Goal: Information Seeking & Learning: Learn about a topic

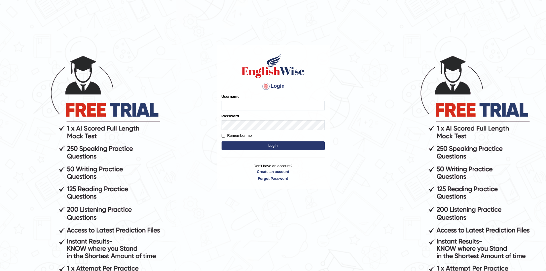
type input "Chumbal"
click at [241, 144] on button "Login" at bounding box center [273, 145] width 103 height 9
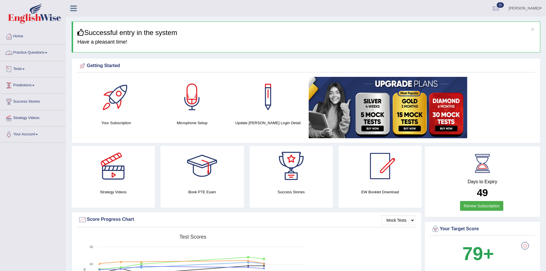
click at [46, 52] on link "Practice Questions" at bounding box center [32, 52] width 65 height 14
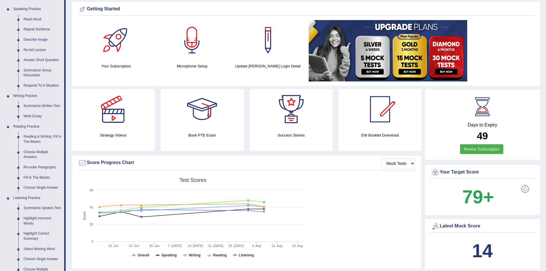
scroll to position [57, 0]
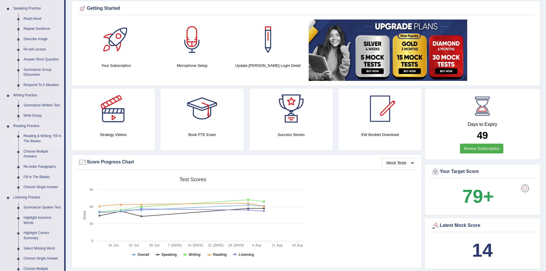
click at [35, 136] on link "Reading & Writing: Fill In The Blanks" at bounding box center [42, 138] width 43 height 15
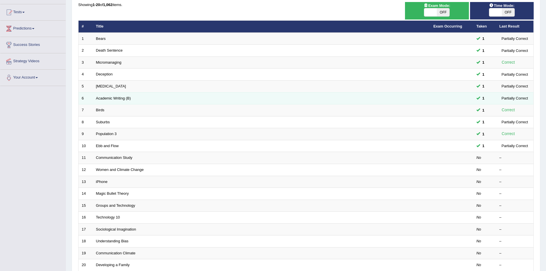
scroll to position [57, 0]
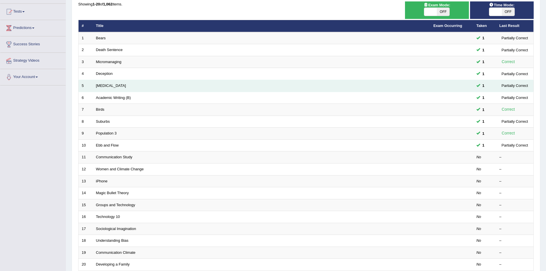
click at [406, 86] on td "Starvation" at bounding box center [261, 86] width 337 height 12
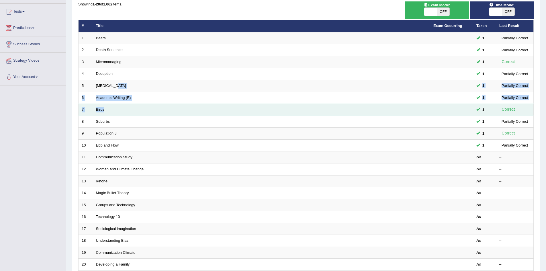
click at [408, 110] on tbody "1 Bears 1 Partially Correct 2 Death Sentence 1 Partially Correct 3 Micromanagin…" at bounding box center [306, 151] width 455 height 238
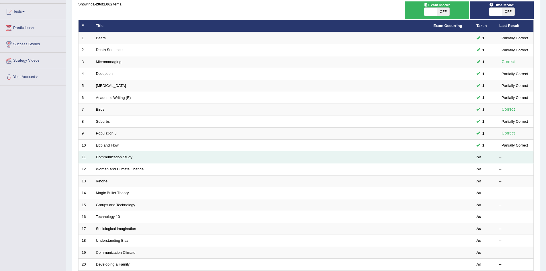
click at [115, 154] on td "Communication Study" at bounding box center [261, 157] width 337 height 12
click at [117, 155] on link "Communication Study" at bounding box center [114, 157] width 36 height 4
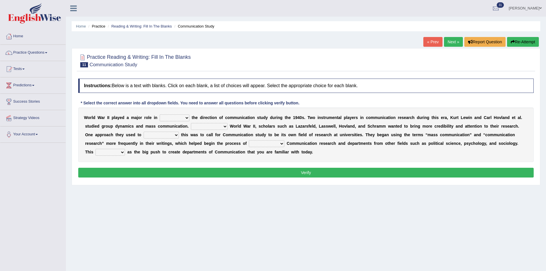
click at [188, 118] on select "shaping sharpening shunning shivering" at bounding box center [175, 117] width 30 height 7
select select "sharpening"
click at [160, 114] on select "shaping sharpening shunning shivering" at bounding box center [175, 117] width 30 height 7
click at [223, 126] on select "Being followed To be followed Following Followed" at bounding box center [209, 126] width 37 height 7
select select "Following"
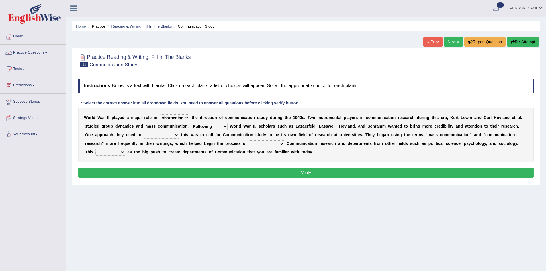
click at [191, 123] on select "Being followed To be followed Following Followed" at bounding box center [209, 126] width 37 height 7
click at [175, 135] on select "accompany accomplish acknowledge accommodate" at bounding box center [161, 135] width 35 height 7
select select "accomplish"
click at [144, 132] on select "accompany accomplish acknowledge accommodate" at bounding box center [161, 135] width 35 height 7
click at [282, 142] on select "discharging distinguishing disputing displaying" at bounding box center [267, 143] width 36 height 7
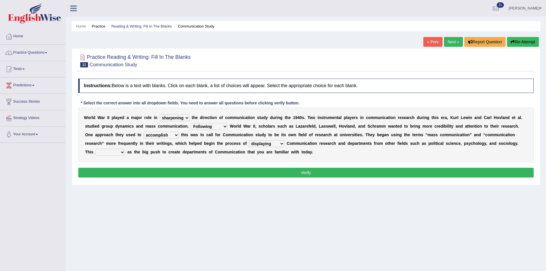
click at [249, 140] on select "discharging distinguishing disputing displaying" at bounding box center [267, 143] width 36 height 7
click at [279, 142] on select "discharging distinguishing disputing displaying" at bounding box center [267, 143] width 36 height 7
select select "distinguishing"
click at [249, 140] on select "discharging distinguishing disputing displaying" at bounding box center [267, 143] width 36 height 7
click at [120, 151] on select "served considered regarded provided" at bounding box center [110, 152] width 30 height 7
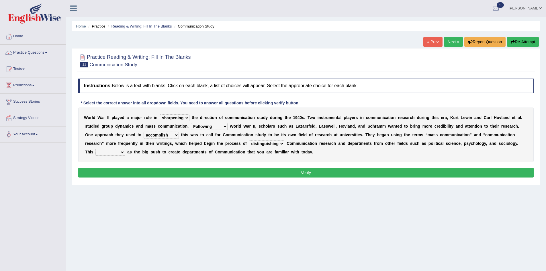
select select "served"
click at [95, 149] on select "served considered regarded provided" at bounding box center [110, 152] width 30 height 7
click at [130, 172] on button "Verify" at bounding box center [305, 173] width 455 height 10
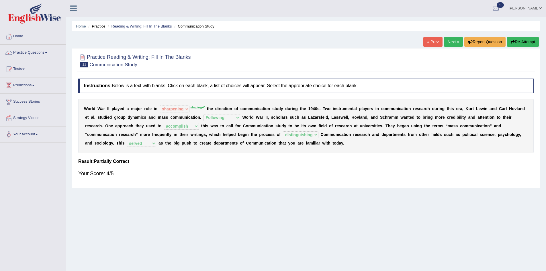
click at [454, 40] on link "Next »" at bounding box center [453, 42] width 19 height 10
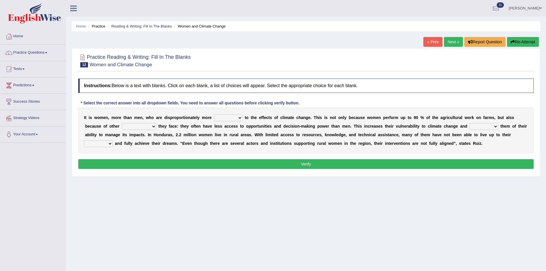
click at [238, 117] on select "defensive beatable vulnerable defective" at bounding box center [228, 117] width 29 height 7
select select "vulnerable"
click at [214, 114] on select "defensive beatable vulnerable defective" at bounding box center [228, 117] width 29 height 7
click at [153, 125] on select "chances challenges awkwardness changes" at bounding box center [139, 126] width 34 height 7
select select "challenges"
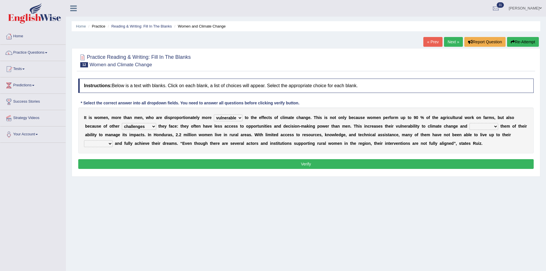
click at [122, 123] on select "chances challenges awkwardness changes" at bounding box center [139, 126] width 34 height 7
click at [494, 125] on select "deprives caprices deposits thrives" at bounding box center [484, 126] width 29 height 7
select select "deprives"
click at [470, 123] on select "deprives caprices deposits thrives" at bounding box center [484, 126] width 29 height 7
click at [109, 140] on select "endurance patience capacities publicity" at bounding box center [98, 143] width 29 height 7
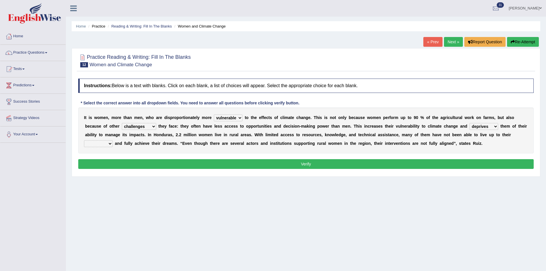
select select "capacities"
click at [84, 140] on select "endurance patience capacities publicity" at bounding box center [98, 143] width 29 height 7
click at [103, 166] on button "Verify" at bounding box center [305, 164] width 455 height 10
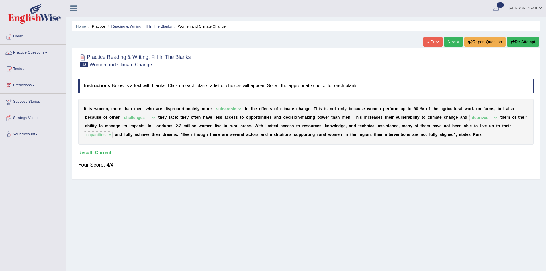
click at [454, 40] on link "Next »" at bounding box center [453, 42] width 19 height 10
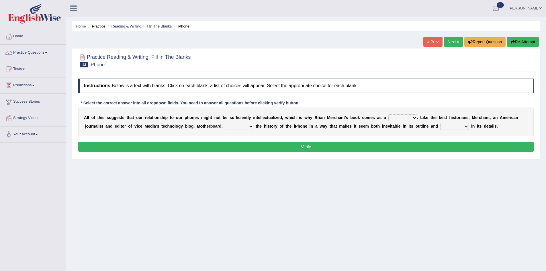
click at [413, 116] on select "privilege relief demotion flash" at bounding box center [402, 117] width 29 height 7
select select "relief"
click at [388, 114] on select "privilege relief demotion flash" at bounding box center [402, 117] width 29 height 7
click at [413, 116] on select "privilege relief demotion flash" at bounding box center [402, 117] width 29 height 7
click at [250, 127] on select "enriches unpacks detours contorts" at bounding box center [239, 126] width 29 height 7
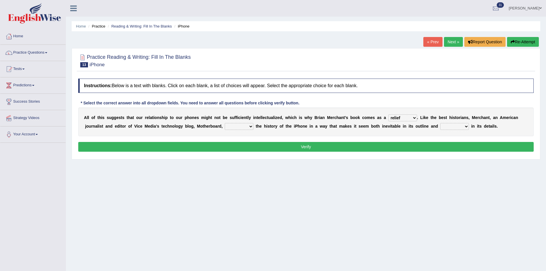
select select "enriches"
click at [225, 123] on select "enriches unpacks detours contorts" at bounding box center [239, 126] width 29 height 7
click at [465, 126] on select "surprises surprised surprising surprise" at bounding box center [454, 126] width 29 height 7
select select "surprising"
click at [440, 123] on select "surprises surprised surprising surprise" at bounding box center [454, 126] width 29 height 7
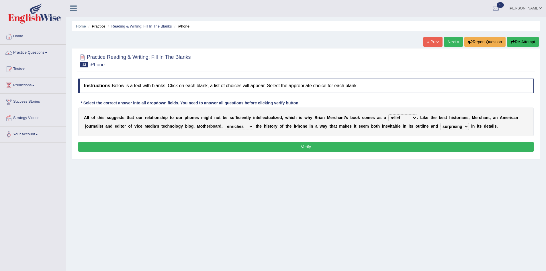
click at [296, 144] on button "Verify" at bounding box center [305, 147] width 455 height 10
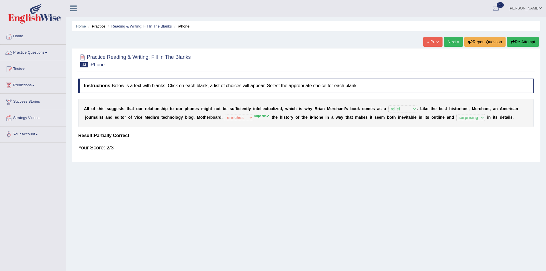
click at [455, 42] on link "Next »" at bounding box center [453, 42] width 19 height 10
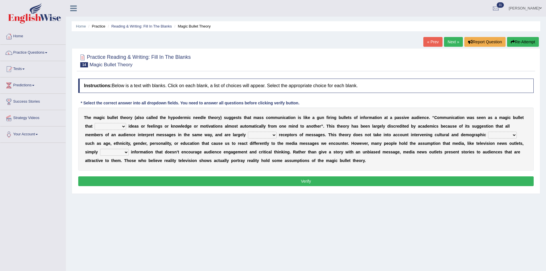
click at [123, 125] on select "transported translated transferred transformed" at bounding box center [111, 126] width 32 height 7
select select "transformed"
click at [95, 123] on select "transported translated transferred transformed" at bounding box center [111, 126] width 32 height 7
click at [275, 135] on select "negative active positive passive" at bounding box center [262, 135] width 29 height 7
select select "active"
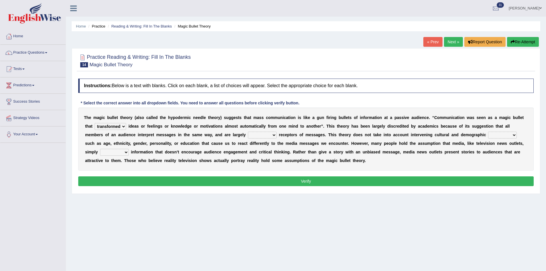
click at [248, 132] on select "negative active positive passive" at bounding box center [262, 135] width 29 height 7
click at [516, 135] on select "variables varies varieties variations" at bounding box center [502, 135] width 29 height 7
select select "varieties"
click at [488, 132] on select "variables varies varieties variations" at bounding box center [502, 135] width 29 height 7
click at [127, 152] on select "respond resume release request" at bounding box center [114, 152] width 29 height 7
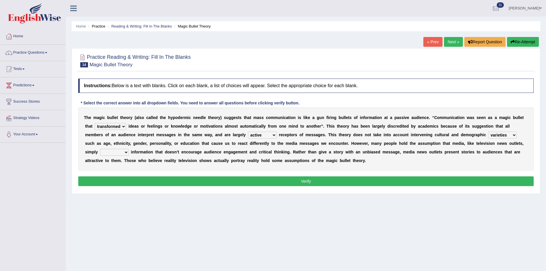
select select "release"
click at [100, 149] on select "respond resume release request" at bounding box center [114, 152] width 29 height 7
click at [112, 180] on button "Verify" at bounding box center [305, 181] width 455 height 10
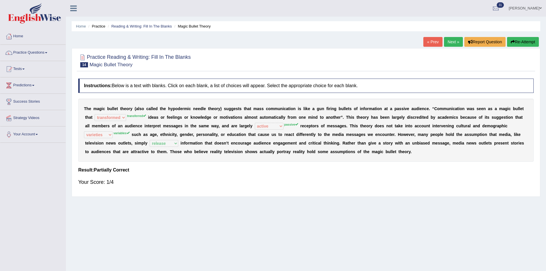
click at [452, 41] on link "Next »" at bounding box center [453, 42] width 19 height 10
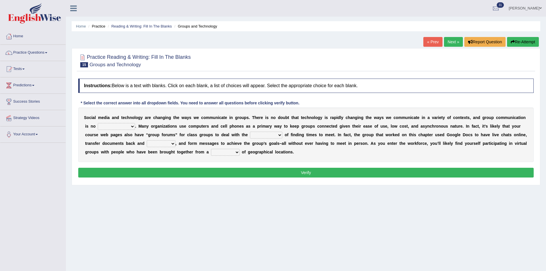
click at [132, 126] on select "exception exemplification extradition excursion" at bounding box center [116, 126] width 37 height 7
select select "exception"
click at [98, 123] on select "exception exemplification extradition excursion" at bounding box center [116, 126] width 37 height 7
click at [277, 134] on select "localities liabilities complexities causalities" at bounding box center [266, 135] width 32 height 7
select select "complexities"
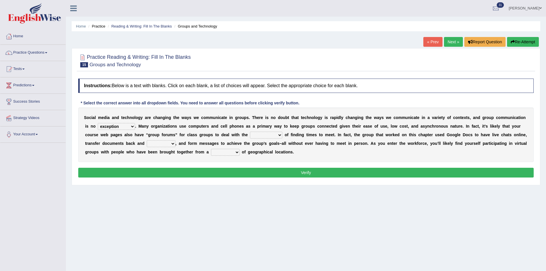
click at [250, 132] on select "localities liabilities complexities causalities" at bounding box center [266, 135] width 32 height 7
click at [172, 144] on select "fill forth toward beyond" at bounding box center [161, 143] width 29 height 7
select select "forth"
click at [147, 140] on select "fill forth toward beyond" at bounding box center [161, 143] width 29 height 7
click at [236, 151] on select "form variety kind variation" at bounding box center [225, 152] width 29 height 7
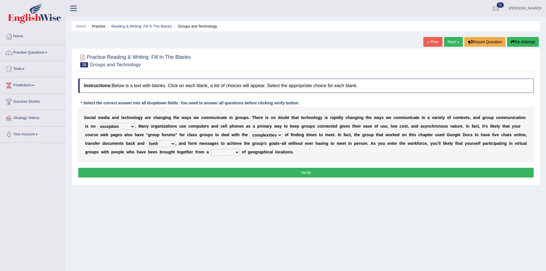
select select "variety"
click at [211, 149] on select "form variety kind variation" at bounding box center [225, 152] width 29 height 7
click at [241, 173] on button "Verify" at bounding box center [305, 173] width 455 height 10
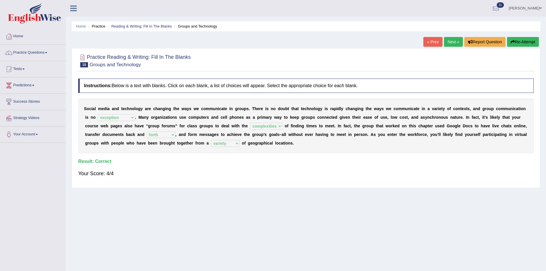
click at [452, 37] on div "Home Practice Reading & Writing: Fill In The Blanks Groups and Technology « Pre…" at bounding box center [306, 143] width 480 height 287
click at [449, 42] on link "Next »" at bounding box center [453, 42] width 19 height 10
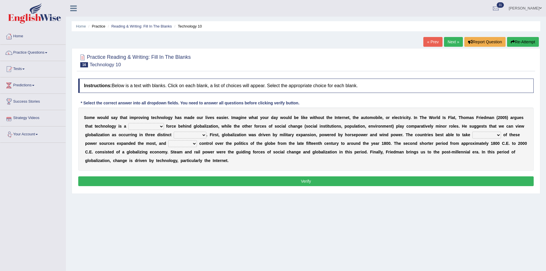
click at [159, 127] on select "driving demeaning distinguishing demanding" at bounding box center [146, 126] width 36 height 7
select select "driving"
click at [128, 123] on select "driving demeaning distinguishing demanding" at bounding box center [146, 126] width 36 height 7
click at [206, 134] on select "periods periodicals perspectives perceptions" at bounding box center [190, 135] width 33 height 7
select select "perspectives"
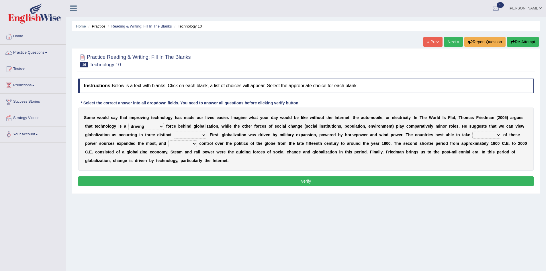
click at [174, 132] on select "periods periodicals perspectives perceptions" at bounding box center [190, 135] width 33 height 7
click at [498, 134] on select "action advantage account care" at bounding box center [486, 135] width 29 height 7
select select "advantage"
click at [472, 132] on select "action advantage account care" at bounding box center [486, 135] width 29 height 7
click at [195, 144] on select "exist extract exert expect" at bounding box center [182, 143] width 29 height 7
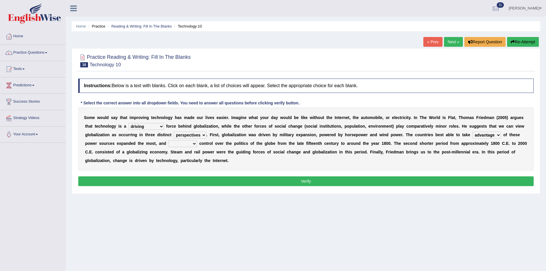
select select "expect"
click at [168, 140] on select "exist extract exert expect" at bounding box center [182, 143] width 29 height 7
click at [292, 179] on button "Verify" at bounding box center [305, 181] width 455 height 10
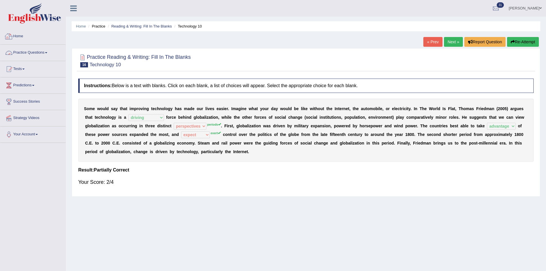
click at [47, 53] on link "Practice Questions" at bounding box center [32, 52] width 65 height 14
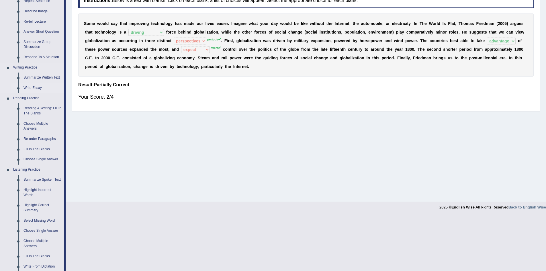
scroll to position [86, 0]
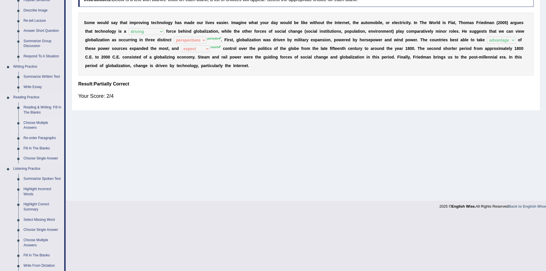
click at [34, 122] on link "Choose Multiple Answers" at bounding box center [42, 125] width 43 height 15
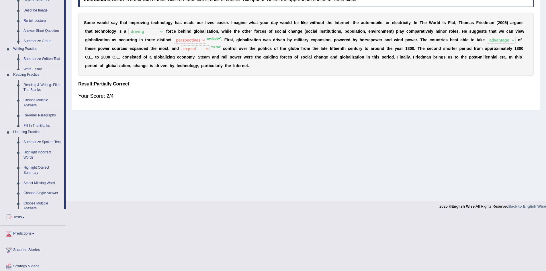
scroll to position [30, 0]
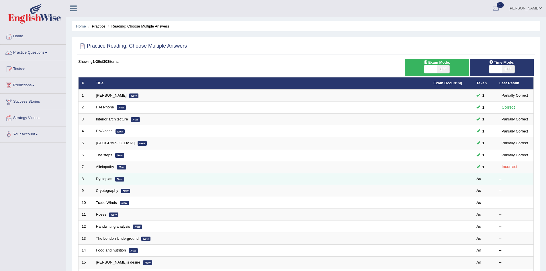
click at [122, 181] on em "New" at bounding box center [119, 179] width 9 height 5
click at [108, 178] on link "Dystopias" at bounding box center [104, 179] width 16 height 4
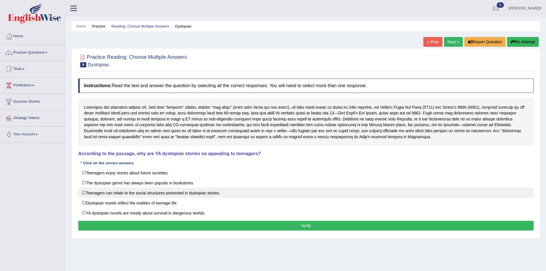
click at [89, 191] on label "Teenagers can relate to the social structures presented in dystopian stories." at bounding box center [305, 192] width 455 height 10
checkbox input "true"
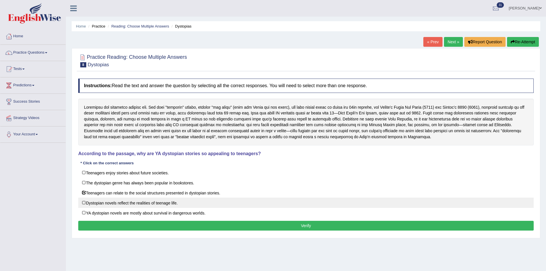
click at [141, 203] on label "Dystopian novels reflect the realities of teenage life." at bounding box center [305, 202] width 455 height 10
checkbox input "true"
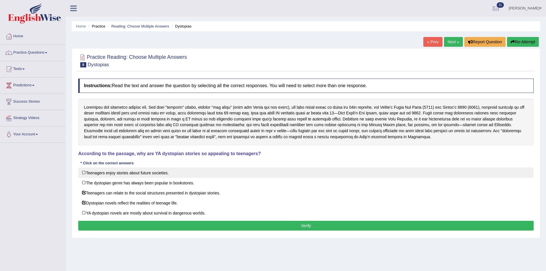
click at [217, 176] on label "Teenagers enjoy stories about future societies." at bounding box center [305, 172] width 455 height 10
checkbox input "true"
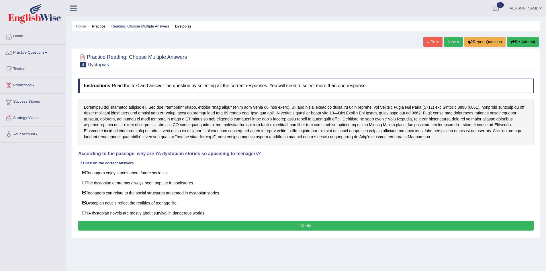
click at [322, 225] on button "Verify" at bounding box center [305, 226] width 455 height 10
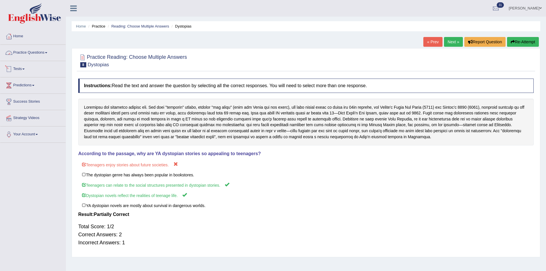
click at [51, 50] on link "Practice Questions" at bounding box center [32, 52] width 65 height 14
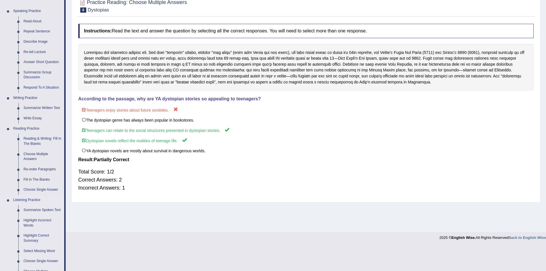
scroll to position [57, 0]
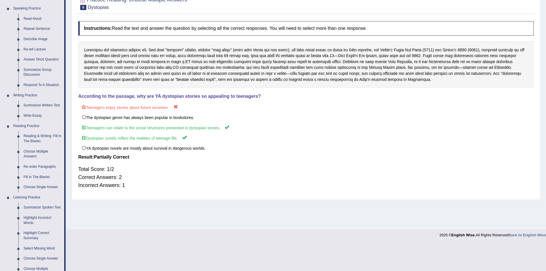
click at [33, 166] on link "Re-order Paragraphs" at bounding box center [42, 167] width 43 height 10
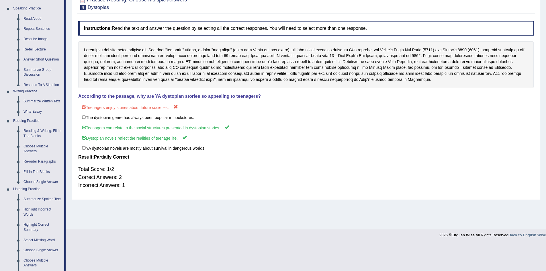
scroll to position [30, 0]
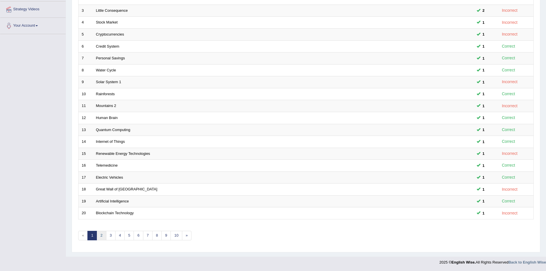
click at [97, 232] on link "2" at bounding box center [101, 235] width 9 height 9
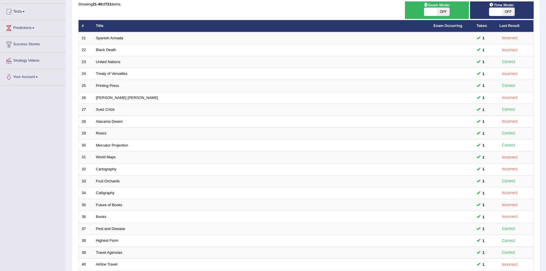
scroll to position [109, 0]
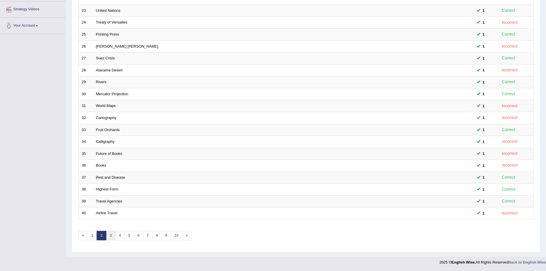
click at [112, 235] on link "3" at bounding box center [110, 235] width 9 height 9
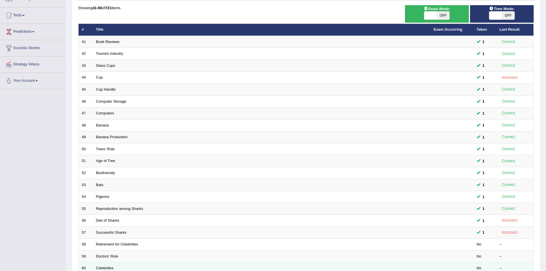
scroll to position [109, 0]
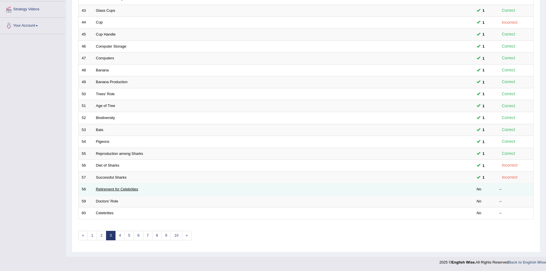
click at [134, 189] on link "Retirement for Celebrities" at bounding box center [117, 189] width 42 height 4
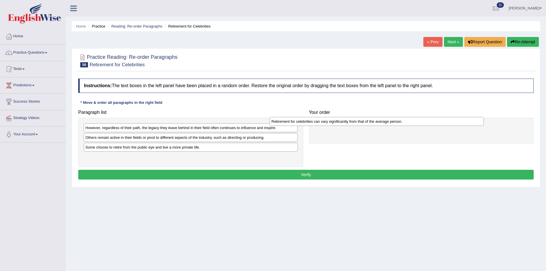
drag, startPoint x: 164, startPoint y: 139, endPoint x: 353, endPoint y: 124, distance: 190.1
click at [353, 124] on div "Retirement for celebrities can vary significantly from that of the average pers…" at bounding box center [377, 121] width 214 height 9
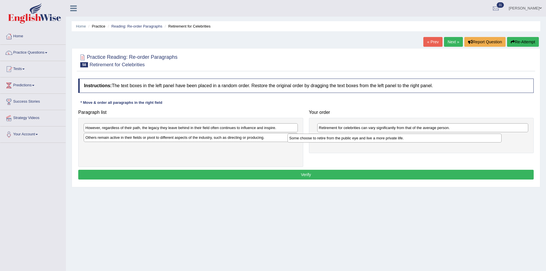
drag, startPoint x: 190, startPoint y: 151, endPoint x: 394, endPoint y: 142, distance: 204.0
click at [394, 142] on div "Some choose to retire from the public eye and live a more private life." at bounding box center [394, 138] width 214 height 9
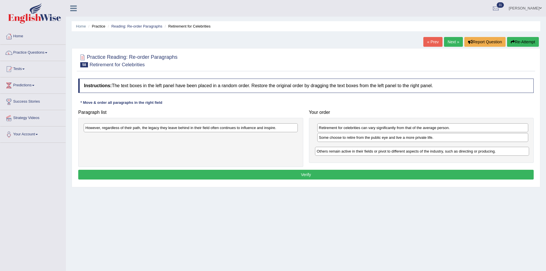
drag, startPoint x: 160, startPoint y: 139, endPoint x: 391, endPoint y: 153, distance: 231.7
click at [391, 153] on div "Others remain active in their fields or pivot to different aspects of the indus…" at bounding box center [422, 151] width 214 height 9
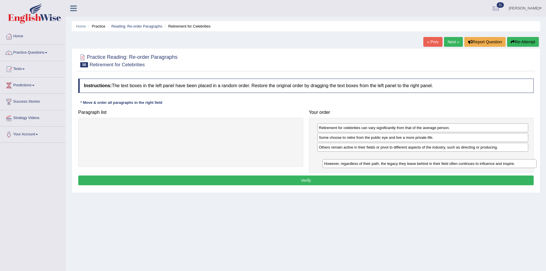
drag, startPoint x: 228, startPoint y: 129, endPoint x: 467, endPoint y: 165, distance: 241.4
click at [467, 165] on div "However, regardless of their path, the legacy they leave behind in their field …" at bounding box center [429, 163] width 214 height 9
click at [319, 177] on button "Verify" at bounding box center [305, 180] width 455 height 10
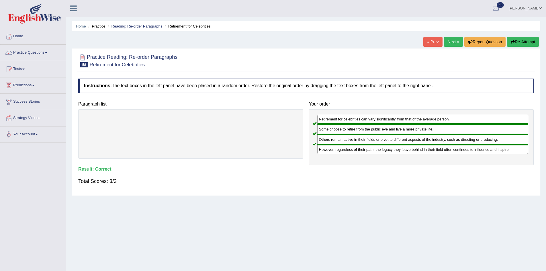
click at [453, 40] on link "Next »" at bounding box center [453, 42] width 19 height 10
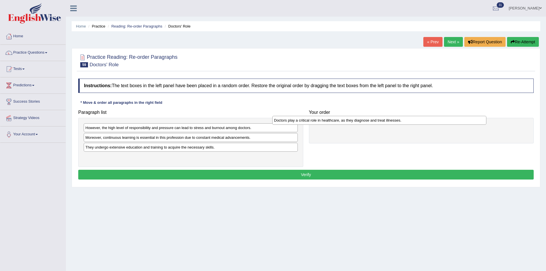
drag, startPoint x: 118, startPoint y: 149, endPoint x: 306, endPoint y: 122, distance: 190.5
click at [306, 122] on div "Doctors play a critical role in healthcare, as they diagnose and treat illnesse…" at bounding box center [379, 120] width 214 height 9
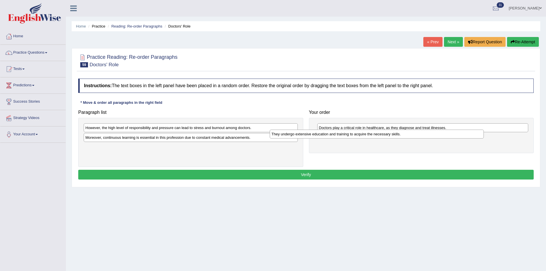
drag, startPoint x: 159, startPoint y: 150, endPoint x: 345, endPoint y: 137, distance: 186.5
click at [345, 137] on div "They undergo extensive education and training to acquire the necessary skills." at bounding box center [377, 134] width 214 height 9
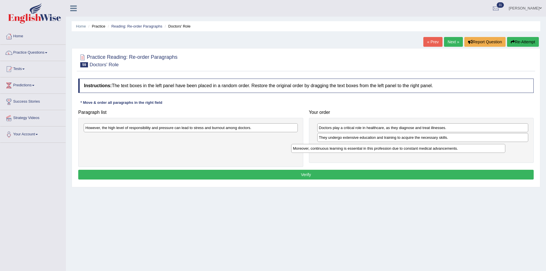
drag, startPoint x: 140, startPoint y: 139, endPoint x: 347, endPoint y: 150, distance: 207.8
click at [347, 150] on div "Moreover, continuous learning is essential in this profession due to constant m…" at bounding box center [398, 148] width 214 height 9
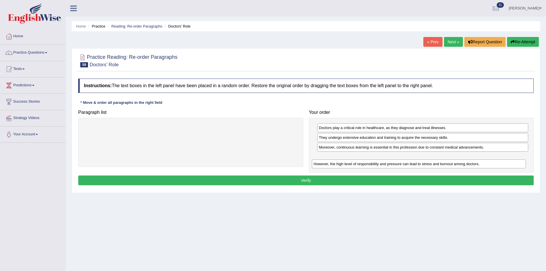
drag, startPoint x: 154, startPoint y: 129, endPoint x: 397, endPoint y: 159, distance: 244.6
click at [397, 159] on div "However, the high level of responsibility and pressure can lead to stress and b…" at bounding box center [419, 163] width 214 height 9
click at [310, 181] on button "Verify" at bounding box center [305, 180] width 455 height 10
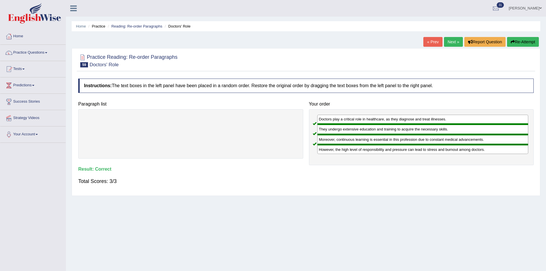
click at [452, 40] on link "Next »" at bounding box center [453, 42] width 19 height 10
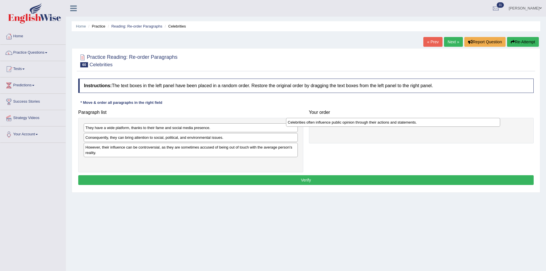
drag, startPoint x: 169, startPoint y: 166, endPoint x: 371, endPoint y: 126, distance: 206.3
click at [371, 126] on div "Celebrities often influence public opinion through their actions and statements." at bounding box center [393, 122] width 214 height 9
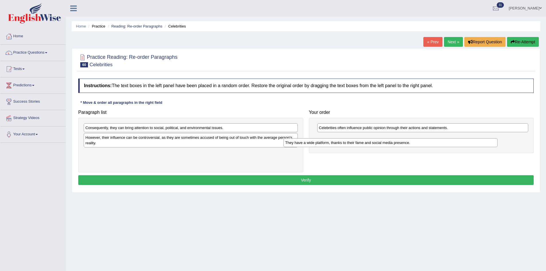
drag, startPoint x: 133, startPoint y: 129, endPoint x: 333, endPoint y: 144, distance: 200.3
click at [333, 144] on div "They have a wide platform, thanks to their fame and social media presence." at bounding box center [390, 142] width 214 height 9
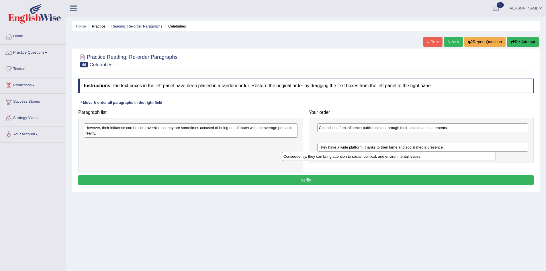
drag, startPoint x: 107, startPoint y: 129, endPoint x: 309, endPoint y: 161, distance: 204.8
click at [309, 161] on div "Consequently, they can bring attention to social, political, and environmental …" at bounding box center [389, 156] width 214 height 9
click at [309, 161] on div "Consequently, they can bring attention to social, political, and environmental …" at bounding box center [393, 158] width 214 height 9
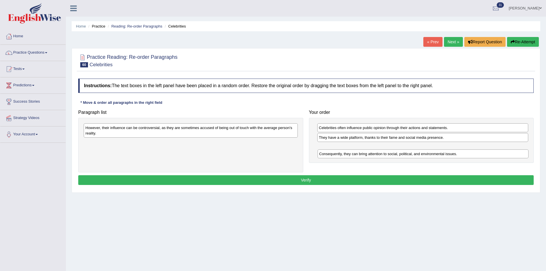
drag, startPoint x: 333, startPoint y: 141, endPoint x: 334, endPoint y: 157, distance: 16.3
click at [334, 157] on div "Consequently, they can bring attention to social, political, and environmental …" at bounding box center [423, 153] width 211 height 9
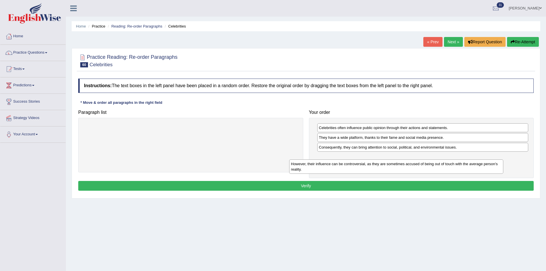
drag, startPoint x: 231, startPoint y: 148, endPoint x: 410, endPoint y: 170, distance: 180.7
click at [410, 170] on div "However, their influence can be controversial, as they are sometimes accused of…" at bounding box center [396, 166] width 214 height 14
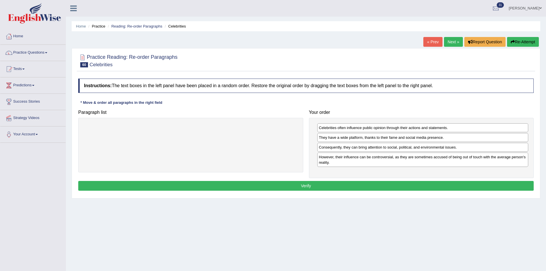
click at [322, 185] on button "Verify" at bounding box center [305, 186] width 455 height 10
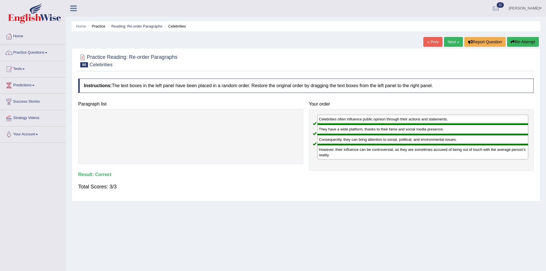
click at [449, 40] on link "Next »" at bounding box center [453, 42] width 19 height 10
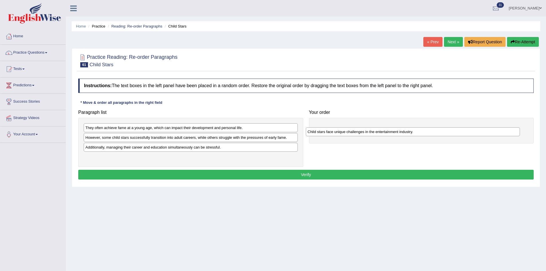
drag, startPoint x: 92, startPoint y: 138, endPoint x: 314, endPoint y: 133, distance: 222.2
click at [314, 133] on div "Child stars face unique challenges in the entertainment industry." at bounding box center [413, 131] width 214 height 9
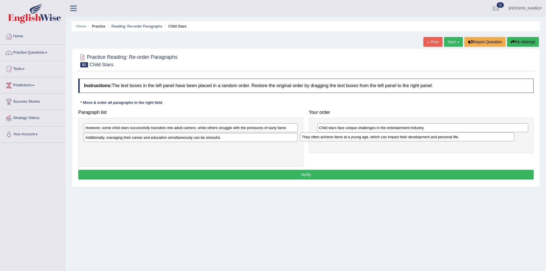
drag, startPoint x: 141, startPoint y: 128, endPoint x: 361, endPoint y: 135, distance: 220.5
click at [361, 135] on div "They often achieve fame at a young age, which can impact their development and …" at bounding box center [407, 136] width 214 height 9
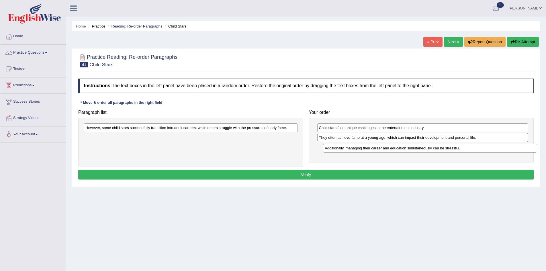
drag, startPoint x: 113, startPoint y: 139, endPoint x: 352, endPoint y: 150, distance: 239.6
click at [352, 150] on div "Additionally, managing their career and education simultaneously can be stressf…" at bounding box center [430, 148] width 214 height 9
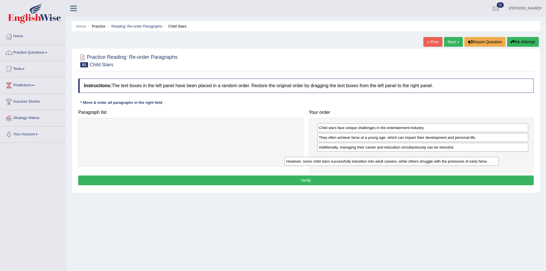
drag, startPoint x: 240, startPoint y: 130, endPoint x: 447, endPoint y: 161, distance: 210.2
click at [447, 161] on div "However, some child stars successfully transition into adult careers, while oth…" at bounding box center [392, 161] width 214 height 9
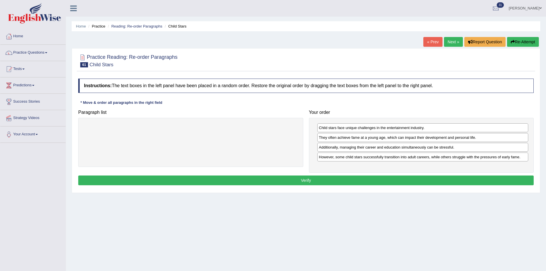
click at [329, 180] on button "Verify" at bounding box center [305, 180] width 455 height 10
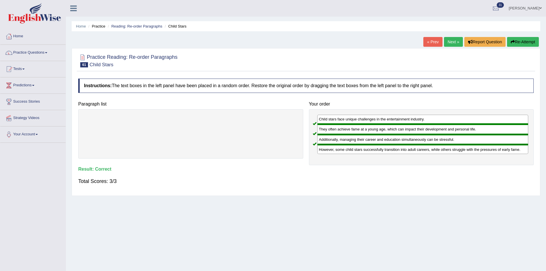
click at [447, 39] on link "Next »" at bounding box center [453, 42] width 19 height 10
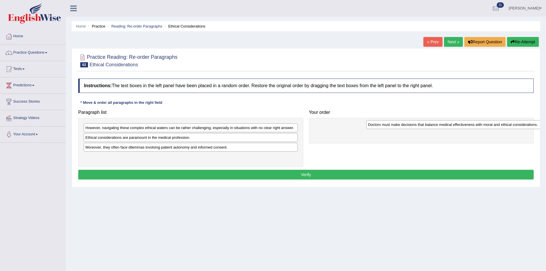
drag, startPoint x: 104, startPoint y: 129, endPoint x: 386, endPoint y: 126, distance: 282.6
click at [386, 126] on div "Doctors must make decisions that balance medical effectiveness with moral and e…" at bounding box center [473, 124] width 214 height 9
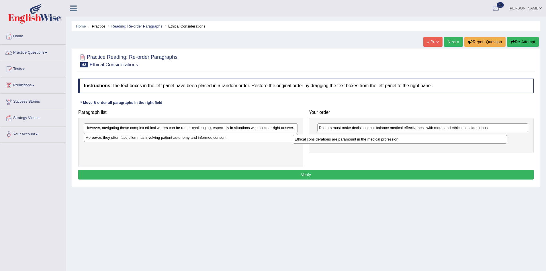
drag, startPoint x: 156, startPoint y: 139, endPoint x: 365, endPoint y: 141, distance: 209.2
click at [365, 141] on div "Ethical considerations are paramount in the medical profession." at bounding box center [400, 139] width 214 height 9
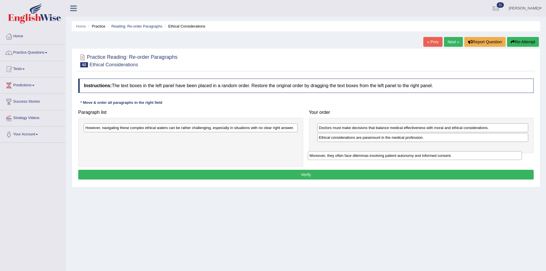
drag, startPoint x: 124, startPoint y: 139, endPoint x: 350, endPoint y: 153, distance: 226.6
click at [350, 153] on div "Moreover, they often face dilemmas involving patient autonomy and informed cons…" at bounding box center [415, 155] width 214 height 9
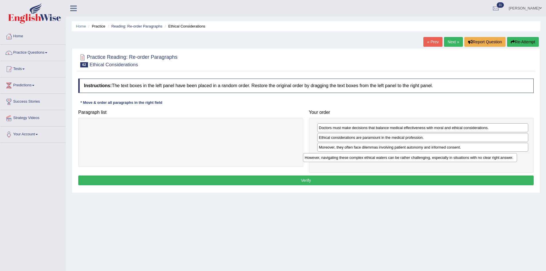
drag, startPoint x: 108, startPoint y: 130, endPoint x: 328, endPoint y: 159, distance: 221.3
click at [328, 159] on div "However, navigating these complex ethical waters can be rather challenging, esp…" at bounding box center [410, 157] width 214 height 9
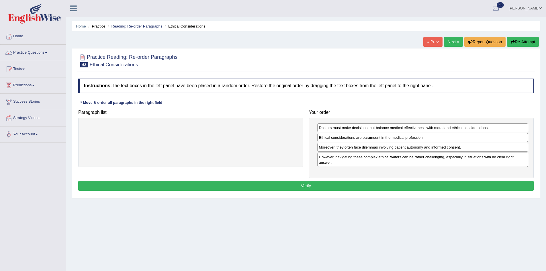
click at [305, 184] on button "Verify" at bounding box center [305, 186] width 455 height 10
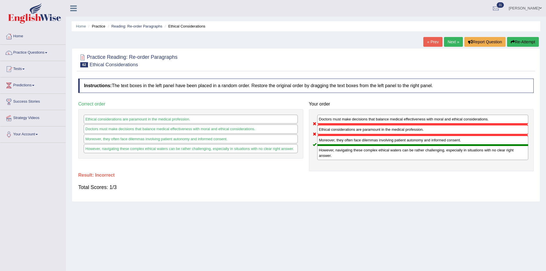
click at [447, 43] on link "Next »" at bounding box center [453, 42] width 19 height 10
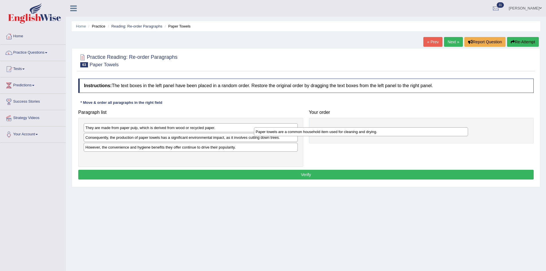
drag, startPoint x: 141, startPoint y: 138, endPoint x: 312, endPoint y: 132, distance: 170.4
click at [312, 132] on div "Paper towels are a common household item used for cleaning and drying." at bounding box center [361, 131] width 214 height 9
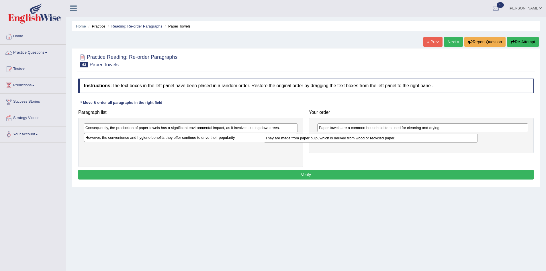
drag, startPoint x: 170, startPoint y: 129, endPoint x: 350, endPoint y: 140, distance: 180.3
click at [350, 140] on div "They are made from paper pulp, which is derived from wood or recycled paper." at bounding box center [371, 138] width 214 height 9
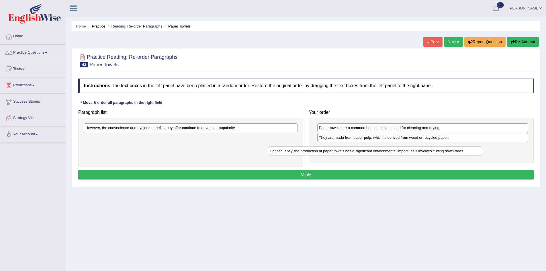
drag, startPoint x: 160, startPoint y: 126, endPoint x: 345, endPoint y: 149, distance: 186.0
click at [345, 149] on div "Consequently, the production of paper towels has a significant environmental im…" at bounding box center [375, 150] width 214 height 9
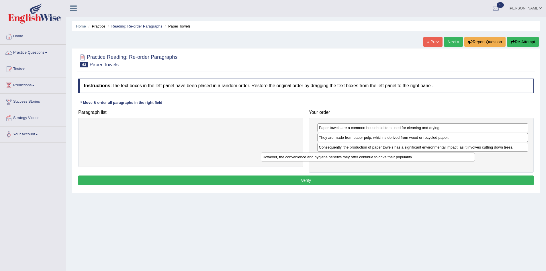
drag, startPoint x: 180, startPoint y: 127, endPoint x: 357, endPoint y: 156, distance: 179.5
click at [357, 156] on div "However, the convenience and hygiene benefits they offer continue to drive thei…" at bounding box center [368, 156] width 214 height 9
click at [365, 179] on button "Verify" at bounding box center [305, 180] width 455 height 10
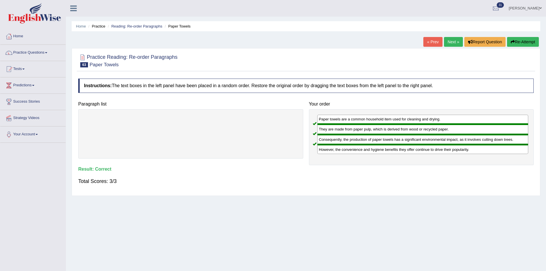
click at [454, 41] on link "Next »" at bounding box center [453, 42] width 19 height 10
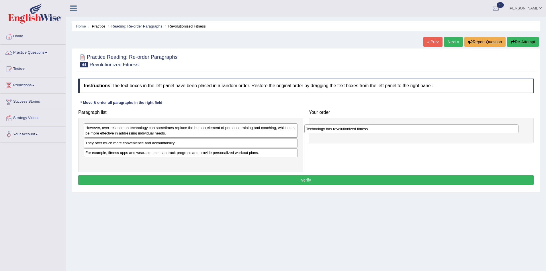
drag, startPoint x: 146, startPoint y: 165, endPoint x: 367, endPoint y: 132, distance: 223.6
click at [367, 132] on div "Technology has revolutionized fitness." at bounding box center [411, 128] width 214 height 9
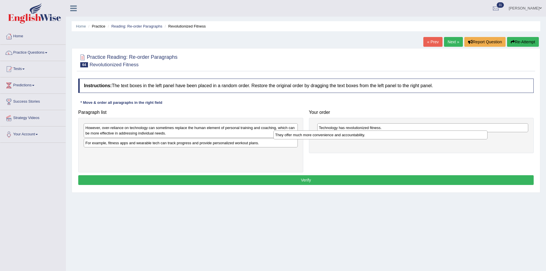
drag, startPoint x: 130, startPoint y: 145, endPoint x: 319, endPoint y: 137, distance: 189.9
click at [319, 137] on div "They offer much more convenience and accountability." at bounding box center [380, 134] width 214 height 9
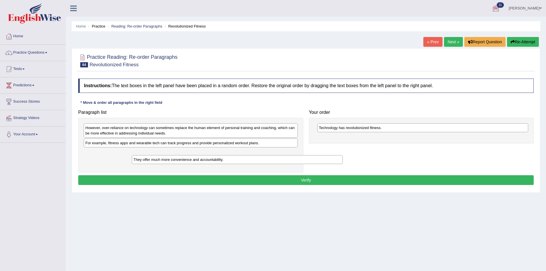
drag, startPoint x: 348, startPoint y: 139, endPoint x: 159, endPoint y: 162, distance: 190.0
click at [159, 162] on div "They offer much more convenience and accountability." at bounding box center [237, 159] width 211 height 9
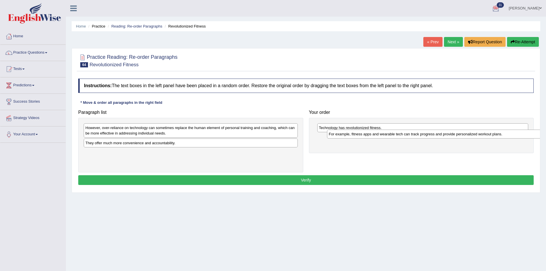
drag, startPoint x: 174, startPoint y: 146, endPoint x: 402, endPoint y: 136, distance: 228.4
click at [402, 136] on div "For example, fitness apps and wearable tech can track progress and provide pers…" at bounding box center [434, 134] width 214 height 9
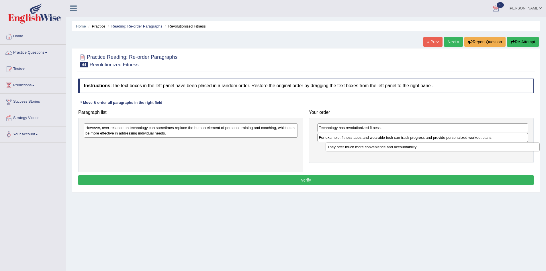
drag, startPoint x: 158, startPoint y: 145, endPoint x: 400, endPoint y: 149, distance: 242.0
click at [400, 149] on div "They offer much more convenience and accountability." at bounding box center [433, 146] width 214 height 9
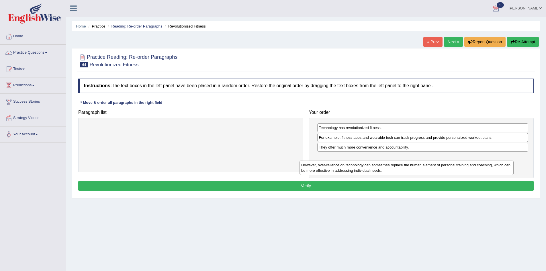
drag, startPoint x: 126, startPoint y: 131, endPoint x: 341, endPoint y: 168, distance: 219.0
click at [341, 168] on div "However, over-reliance on technology can sometimes replace the human element of…" at bounding box center [407, 168] width 214 height 14
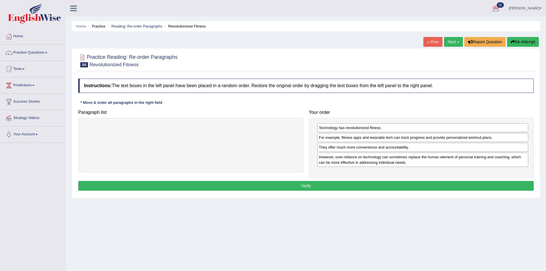
click at [326, 187] on button "Verify" at bounding box center [305, 186] width 455 height 10
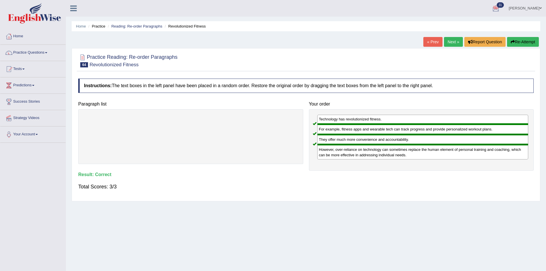
click at [446, 43] on link "Next »" at bounding box center [453, 42] width 19 height 10
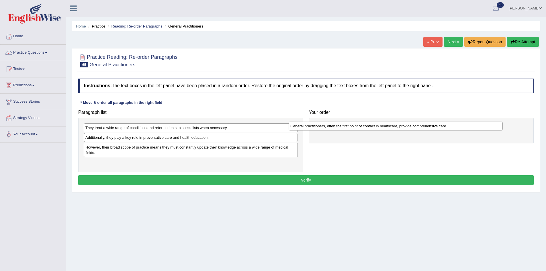
drag, startPoint x: 111, startPoint y: 129, endPoint x: 316, endPoint y: 127, distance: 205.0
click at [316, 127] on div "General practitioners, often the first point of contact in healthcare, provide …" at bounding box center [396, 126] width 214 height 9
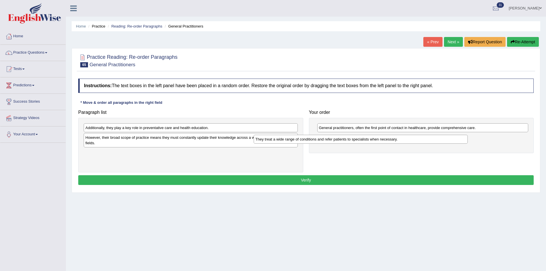
drag, startPoint x: 130, startPoint y: 129, endPoint x: 314, endPoint y: 136, distance: 184.5
click at [314, 136] on div "They treat a wide range of conditions and refer patients to specialists when ne…" at bounding box center [361, 139] width 214 height 9
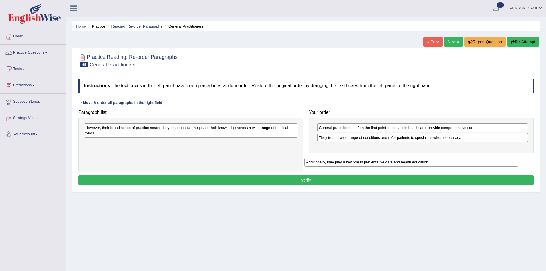
drag, startPoint x: 119, startPoint y: 134, endPoint x: 339, endPoint y: 157, distance: 221.4
click at [339, 158] on div "Additionally, they play a key role in preventative care and health education." at bounding box center [411, 162] width 214 height 9
drag, startPoint x: 127, startPoint y: 143, endPoint x: 387, endPoint y: 150, distance: 259.8
click at [387, 150] on div "Additionally, they play a key role in preventative care and health education." at bounding box center [451, 154] width 214 height 9
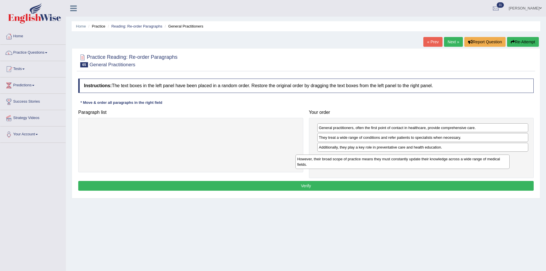
drag, startPoint x: 186, startPoint y: 138, endPoint x: 393, endPoint y: 163, distance: 208.5
click at [393, 163] on div "However, their broad scope of practice means they must constantly update their …" at bounding box center [403, 161] width 214 height 14
click at [315, 187] on button "Verify" at bounding box center [305, 186] width 455 height 10
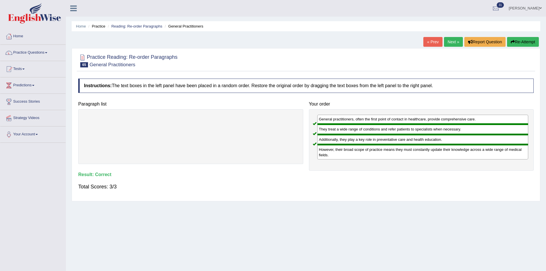
click at [45, 52] on link "Practice Questions" at bounding box center [32, 52] width 65 height 14
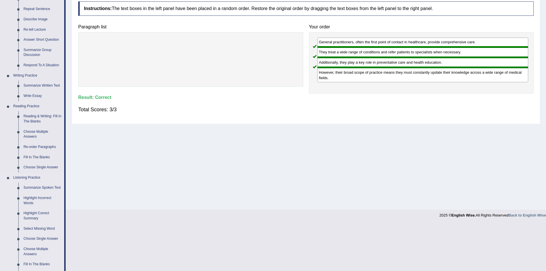
scroll to position [86, 0]
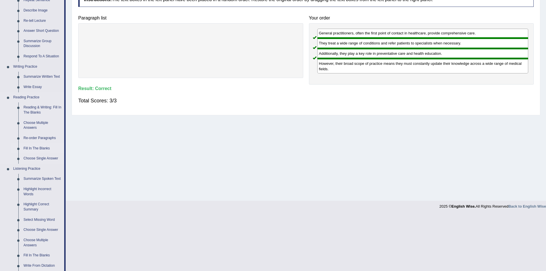
click at [34, 148] on link "Fill In The Blanks" at bounding box center [42, 148] width 43 height 10
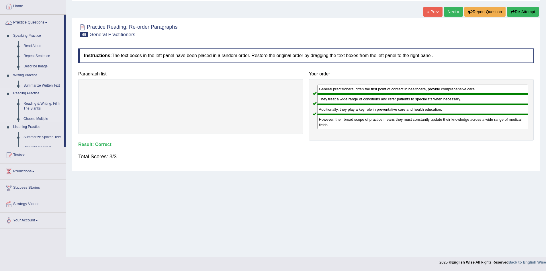
scroll to position [30, 0]
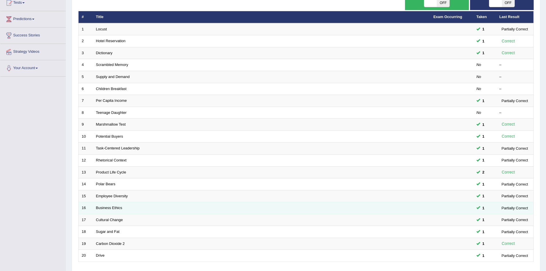
scroll to position [109, 0]
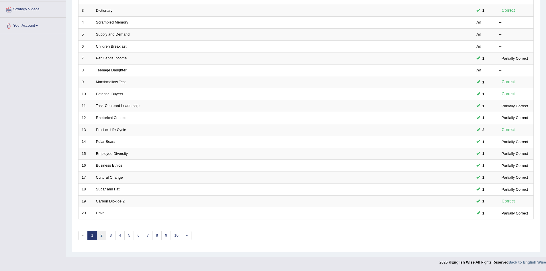
click at [103, 235] on link "2" at bounding box center [101, 235] width 9 height 9
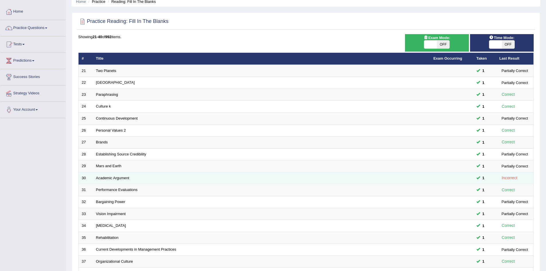
scroll to position [109, 0]
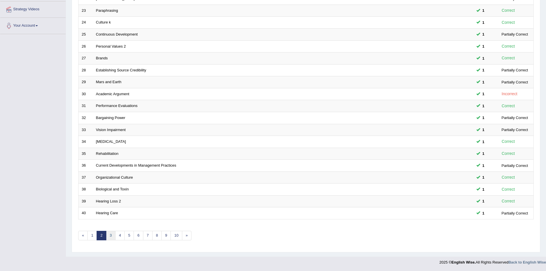
click at [110, 236] on link "3" at bounding box center [110, 235] width 9 height 9
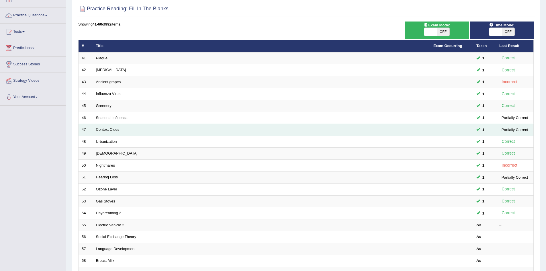
scroll to position [109, 0]
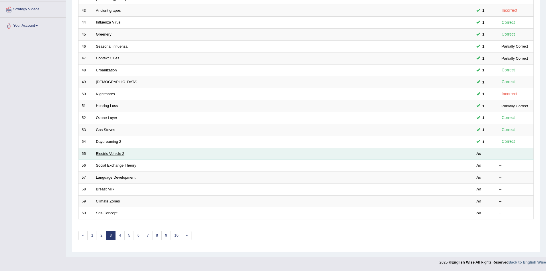
click at [119, 155] on link "Electric Vehicle 2" at bounding box center [110, 153] width 28 height 4
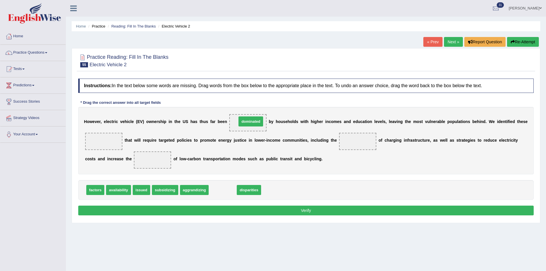
drag, startPoint x: 221, startPoint y: 191, endPoint x: 249, endPoint y: 123, distance: 74.0
drag, startPoint x: 103, startPoint y: 163, endPoint x: 110, endPoint y: 146, distance: 18.9
click at [110, 146] on div "H o w e v e r , e l e c t r i c v e h i c l e ( E V ) o w n e r s h i p i n t h…" at bounding box center [305, 140] width 455 height 67
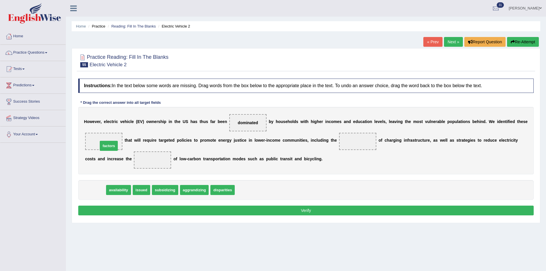
drag, startPoint x: 95, startPoint y: 193, endPoint x: 108, endPoint y: 148, distance: 46.2
drag, startPoint x: 104, startPoint y: 189, endPoint x: 378, endPoint y: 137, distance: 278.7
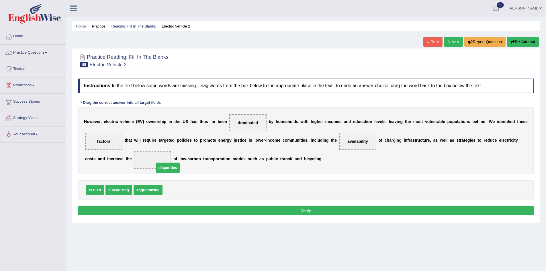
drag, startPoint x: 173, startPoint y: 193, endPoint x: 158, endPoint y: 162, distance: 34.4
click at [218, 212] on button "Verify" at bounding box center [305, 211] width 455 height 10
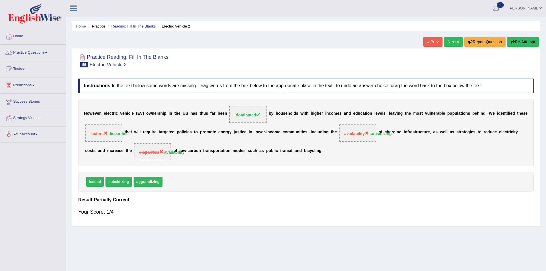
click at [448, 41] on link "Next »" at bounding box center [453, 42] width 19 height 10
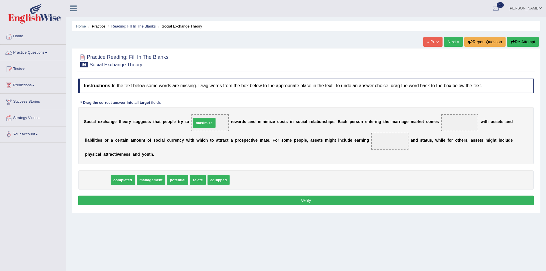
drag, startPoint x: 99, startPoint y: 180, endPoint x: 206, endPoint y: 123, distance: 120.9
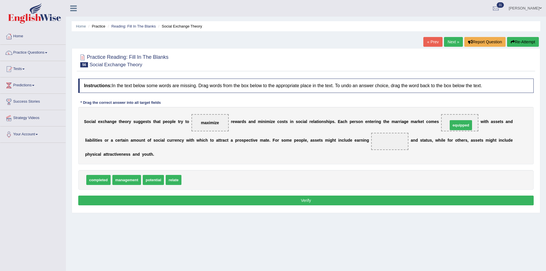
drag, startPoint x: 194, startPoint y: 182, endPoint x: 470, endPoint y: 124, distance: 281.1
drag, startPoint x: 157, startPoint y: 181, endPoint x: 413, endPoint y: 140, distance: 259.1
click at [298, 200] on button "Verify" at bounding box center [305, 200] width 455 height 10
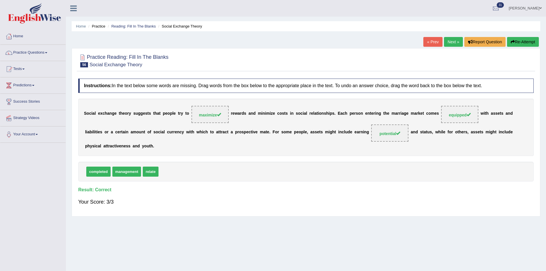
click at [451, 39] on link "Next »" at bounding box center [453, 42] width 19 height 10
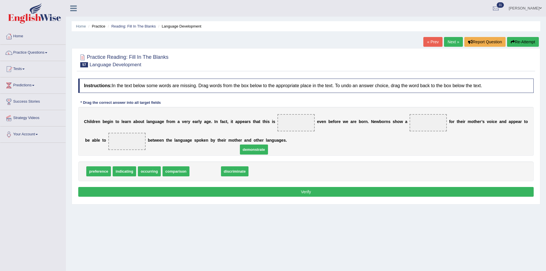
drag, startPoint x: 211, startPoint y: 170, endPoint x: 285, endPoint y: 134, distance: 82.8
click at [268, 144] on span "demonstrate" at bounding box center [254, 149] width 28 height 10
click at [298, 125] on span at bounding box center [295, 122] width 37 height 17
drag, startPoint x: 203, startPoint y: 172, endPoint x: 293, endPoint y: 126, distance: 100.5
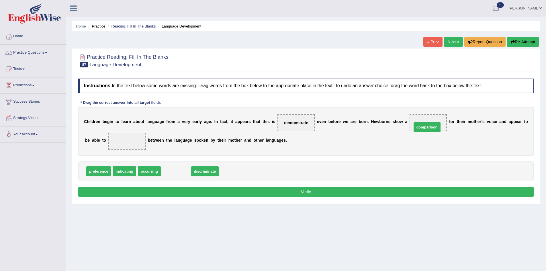
drag, startPoint x: 174, startPoint y: 172, endPoint x: 425, endPoint y: 128, distance: 254.9
drag, startPoint x: 185, startPoint y: 172, endPoint x: 121, endPoint y: 141, distance: 70.9
drag, startPoint x: 121, startPoint y: 141, endPoint x: 125, endPoint y: 139, distance: 4.3
click at [99, 142] on span "discriminate" at bounding box center [85, 147] width 28 height 10
click at [125, 138] on span "discriminate" at bounding box center [128, 141] width 29 height 10
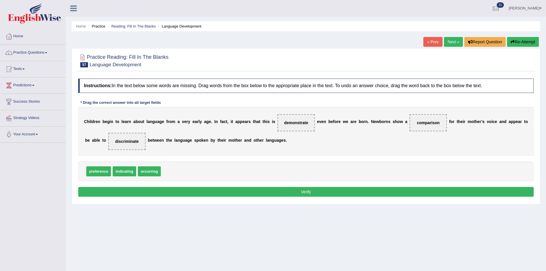
click at [224, 191] on button "Verify" at bounding box center [305, 192] width 455 height 10
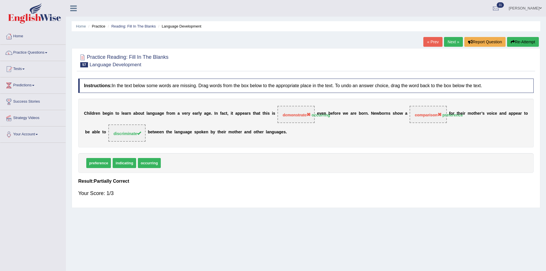
click at [445, 40] on link "Next »" at bounding box center [453, 42] width 19 height 10
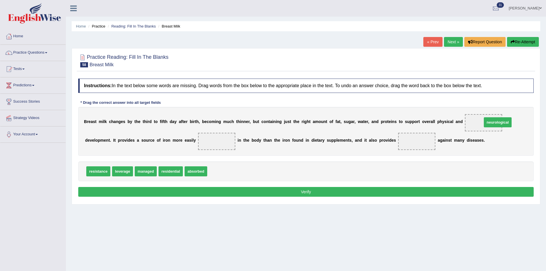
drag, startPoint x: 224, startPoint y: 172, endPoint x: 498, endPoint y: 123, distance: 278.4
drag, startPoint x: 198, startPoint y: 174, endPoint x: 217, endPoint y: 140, distance: 38.8
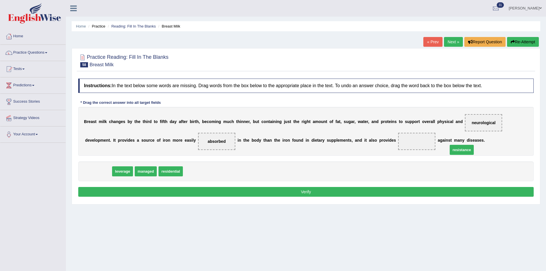
drag, startPoint x: 100, startPoint y: 170, endPoint x: 448, endPoint y: 146, distance: 348.7
click at [334, 193] on button "Verify" at bounding box center [305, 192] width 455 height 10
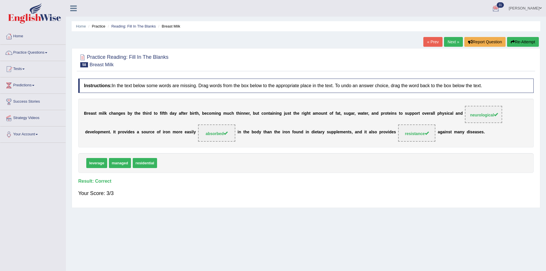
click at [453, 40] on link "Next »" at bounding box center [453, 42] width 19 height 10
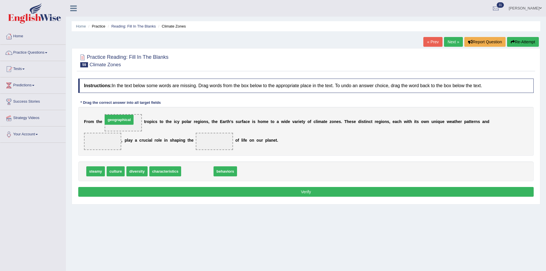
drag, startPoint x: 203, startPoint y: 171, endPoint x: 125, endPoint y: 120, distance: 93.2
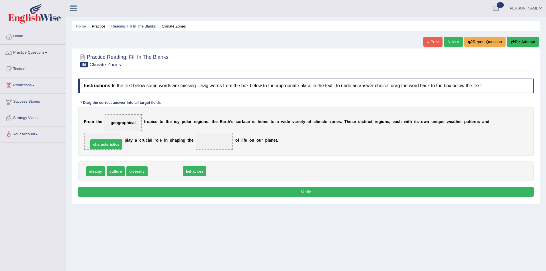
drag, startPoint x: 164, startPoint y: 169, endPoint x: 105, endPoint y: 142, distance: 64.9
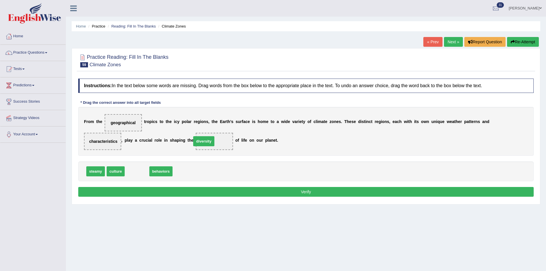
drag, startPoint x: 138, startPoint y: 171, endPoint x: 204, endPoint y: 141, distance: 73.3
click at [257, 193] on button "Verify" at bounding box center [305, 192] width 455 height 10
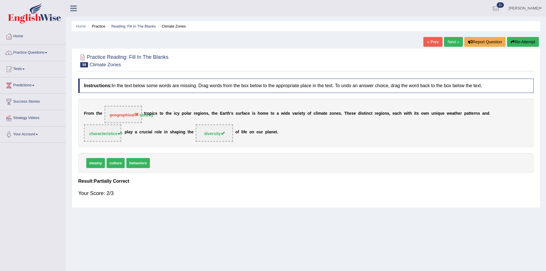
click at [447, 40] on link "Next »" at bounding box center [453, 42] width 19 height 10
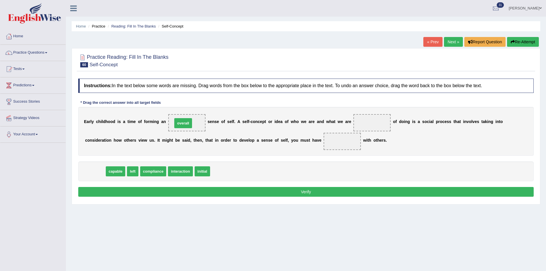
drag, startPoint x: 97, startPoint y: 169, endPoint x: 185, endPoint y: 121, distance: 100.3
drag, startPoint x: 96, startPoint y: 171, endPoint x: 377, endPoint y: 127, distance: 285.2
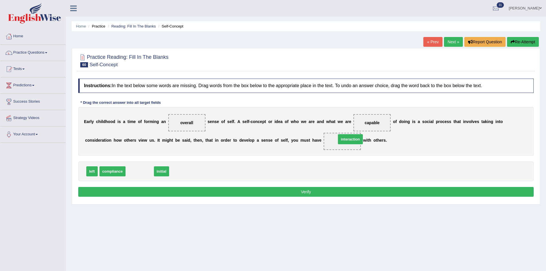
drag, startPoint x: 137, startPoint y: 172, endPoint x: 348, endPoint y: 140, distance: 213.1
click at [306, 193] on button "Verify" at bounding box center [305, 192] width 455 height 10
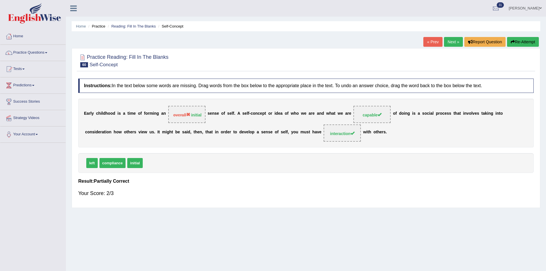
click at [451, 40] on link "Next »" at bounding box center [453, 42] width 19 height 10
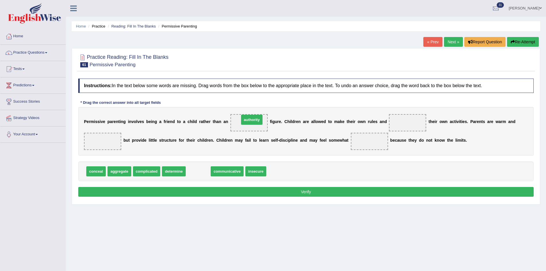
drag, startPoint x: 196, startPoint y: 171, endPoint x: 249, endPoint y: 120, distance: 74.4
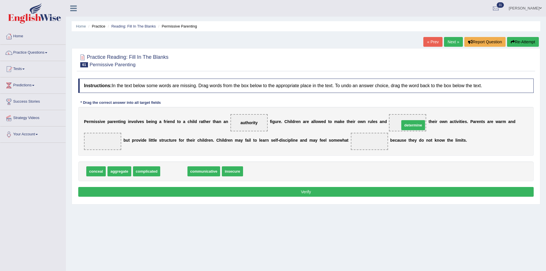
drag, startPoint x: 178, startPoint y: 171, endPoint x: 417, endPoint y: 125, distance: 243.7
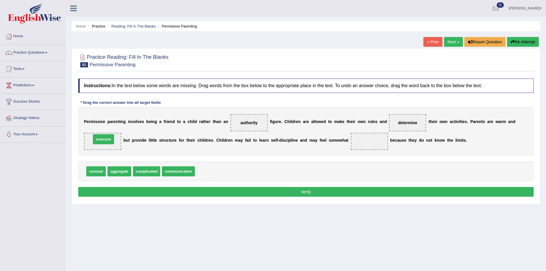
drag, startPoint x: 208, startPoint y: 172, endPoint x: 104, endPoint y: 140, distance: 108.6
drag, startPoint x: 145, startPoint y: 172, endPoint x: 370, endPoint y: 140, distance: 227.4
click at [322, 188] on button "Verify" at bounding box center [305, 192] width 455 height 10
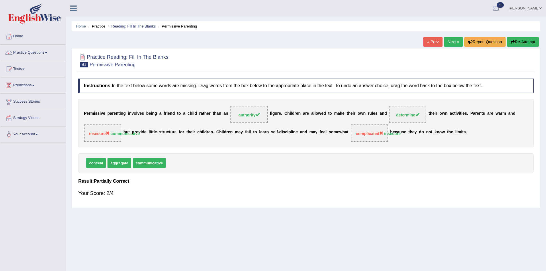
click at [104, 94] on div "Instructions: In the text below some words are missing. Drag words from the box…" at bounding box center [306, 140] width 458 height 129
click at [134, 116] on div "P e r m i s s i v e p a r e n t i n g i n v o l v e s b e i n g a f r i e n d t…" at bounding box center [305, 123] width 455 height 49
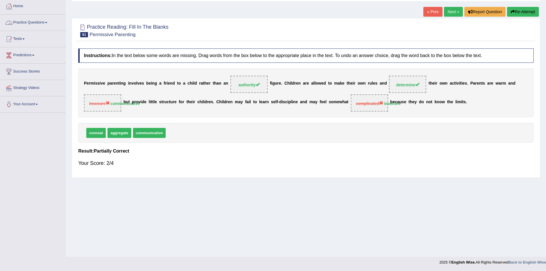
click at [47, 22] on link "Practice Questions" at bounding box center [32, 22] width 65 height 14
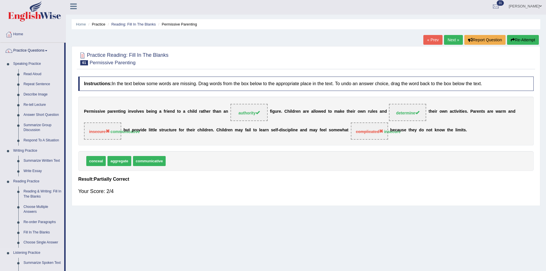
scroll to position [0, 0]
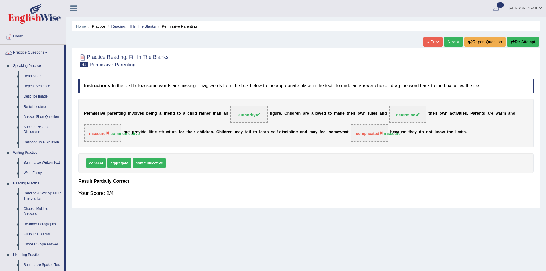
click at [47, 50] on link "Practice Questions" at bounding box center [32, 52] width 64 height 14
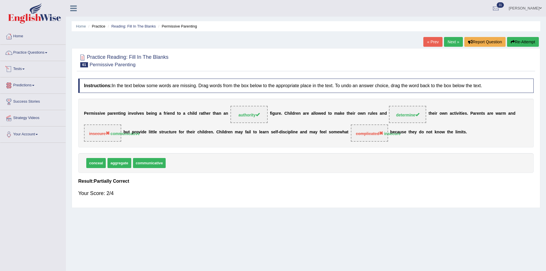
click at [18, 68] on link "Tests" at bounding box center [32, 68] width 65 height 14
click at [34, 81] on link "Take Practice Sectional Test" at bounding box center [38, 82] width 54 height 10
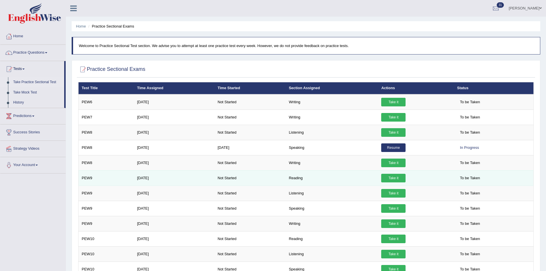
click at [394, 177] on link "Take it" at bounding box center [393, 178] width 24 height 9
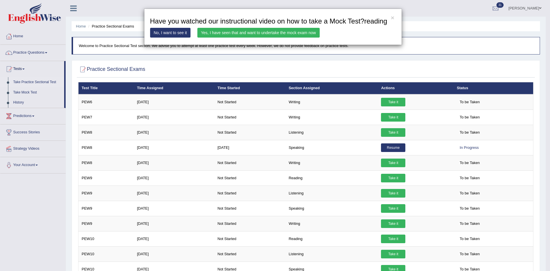
click at [290, 31] on link "Yes, I have seen that and want to undertake the mock exam now" at bounding box center [258, 33] width 122 height 10
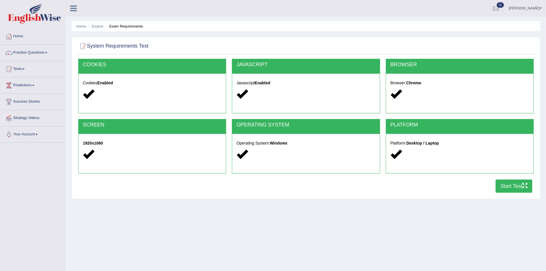
click at [519, 185] on button "Start Test" at bounding box center [514, 185] width 37 height 13
